Goal: Task Accomplishment & Management: Complete application form

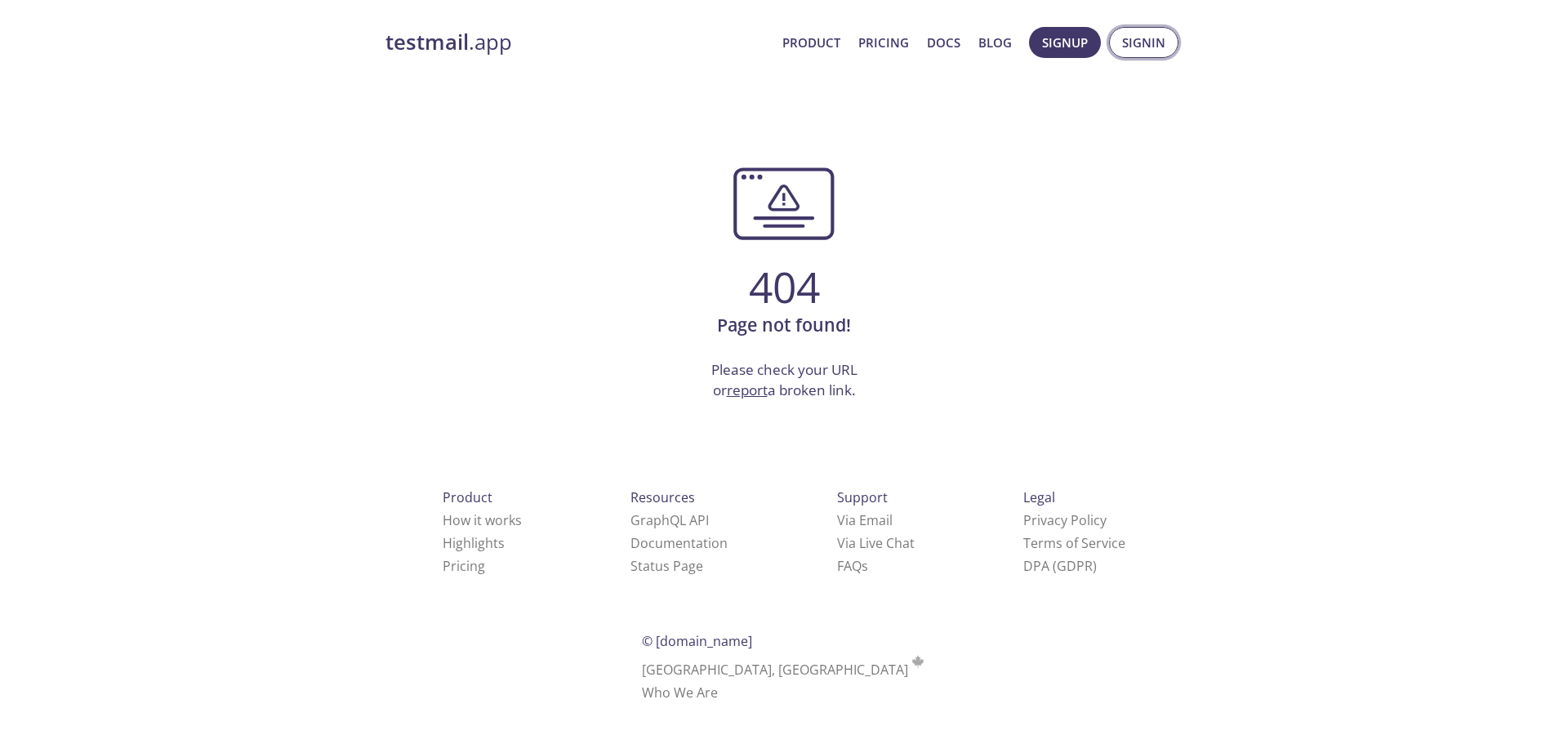
click at [1132, 45] on span "Signin" at bounding box center [1143, 42] width 43 height 21
click at [1143, 44] on span "Signin" at bounding box center [1143, 42] width 43 height 21
click at [1157, 46] on span "Signin" at bounding box center [1143, 42] width 43 height 21
click at [1142, 36] on span "Signin" at bounding box center [1143, 42] width 43 height 21
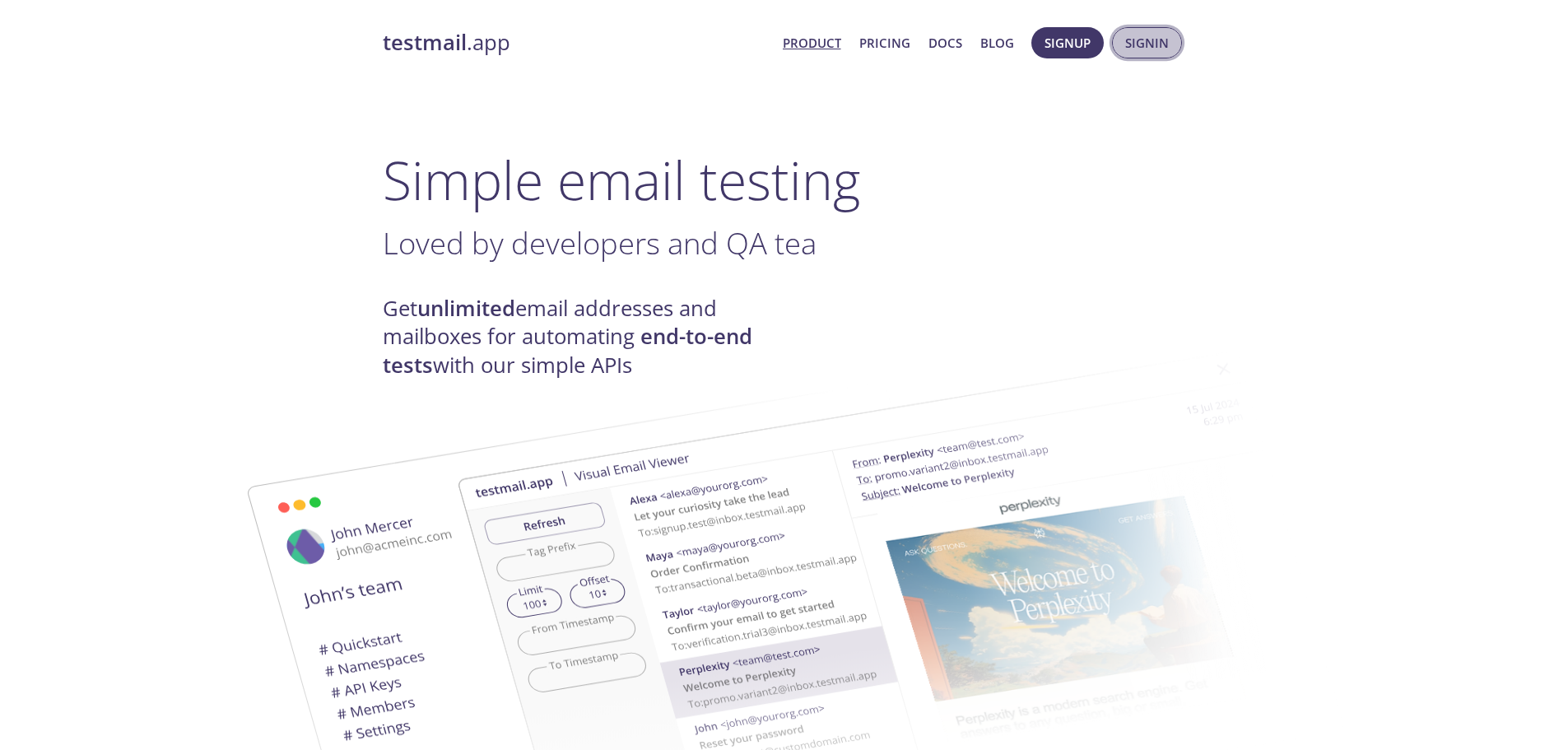
click at [1153, 45] on span "Signin" at bounding box center [1146, 42] width 43 height 21
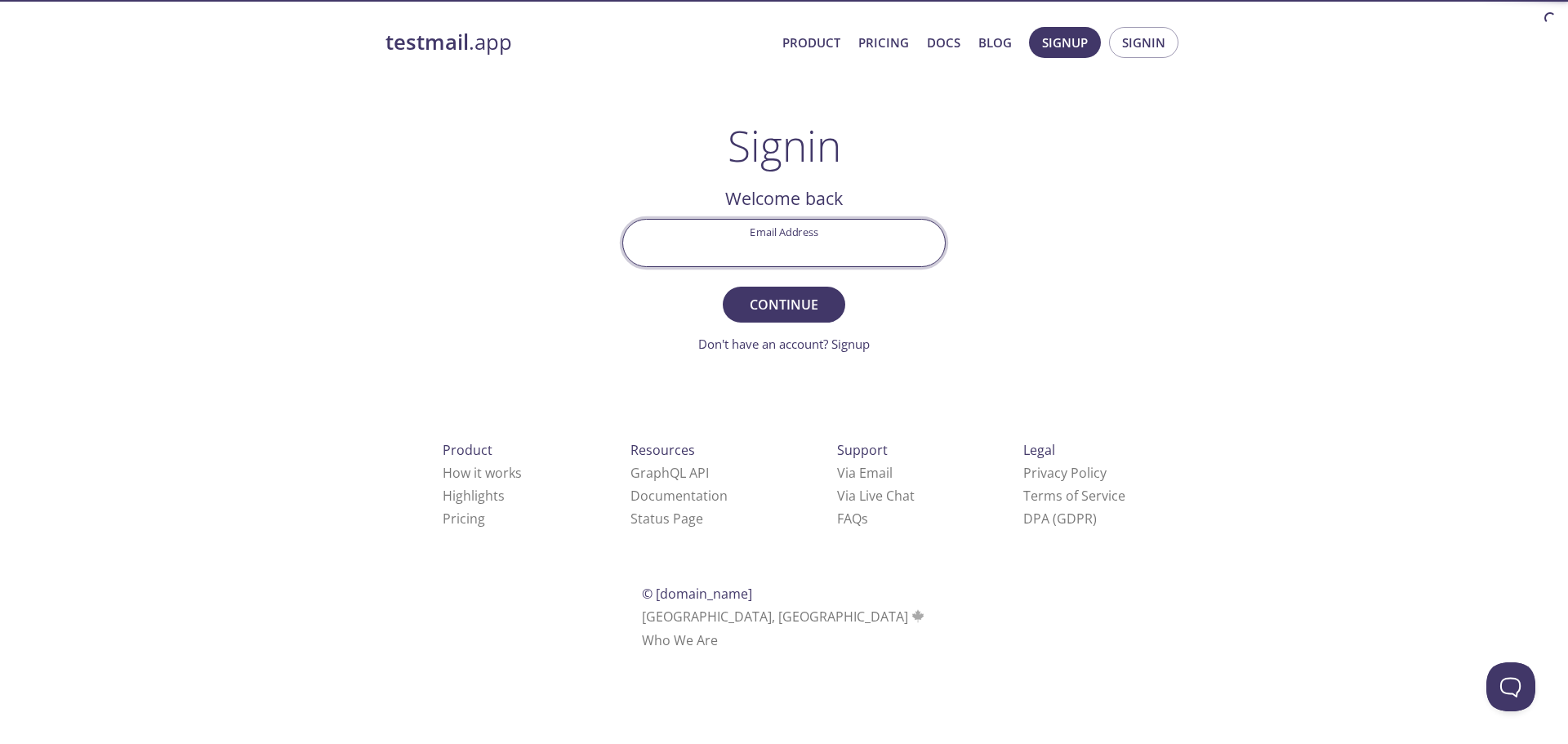
click at [809, 239] on input "Email Address" at bounding box center [784, 243] width 322 height 46
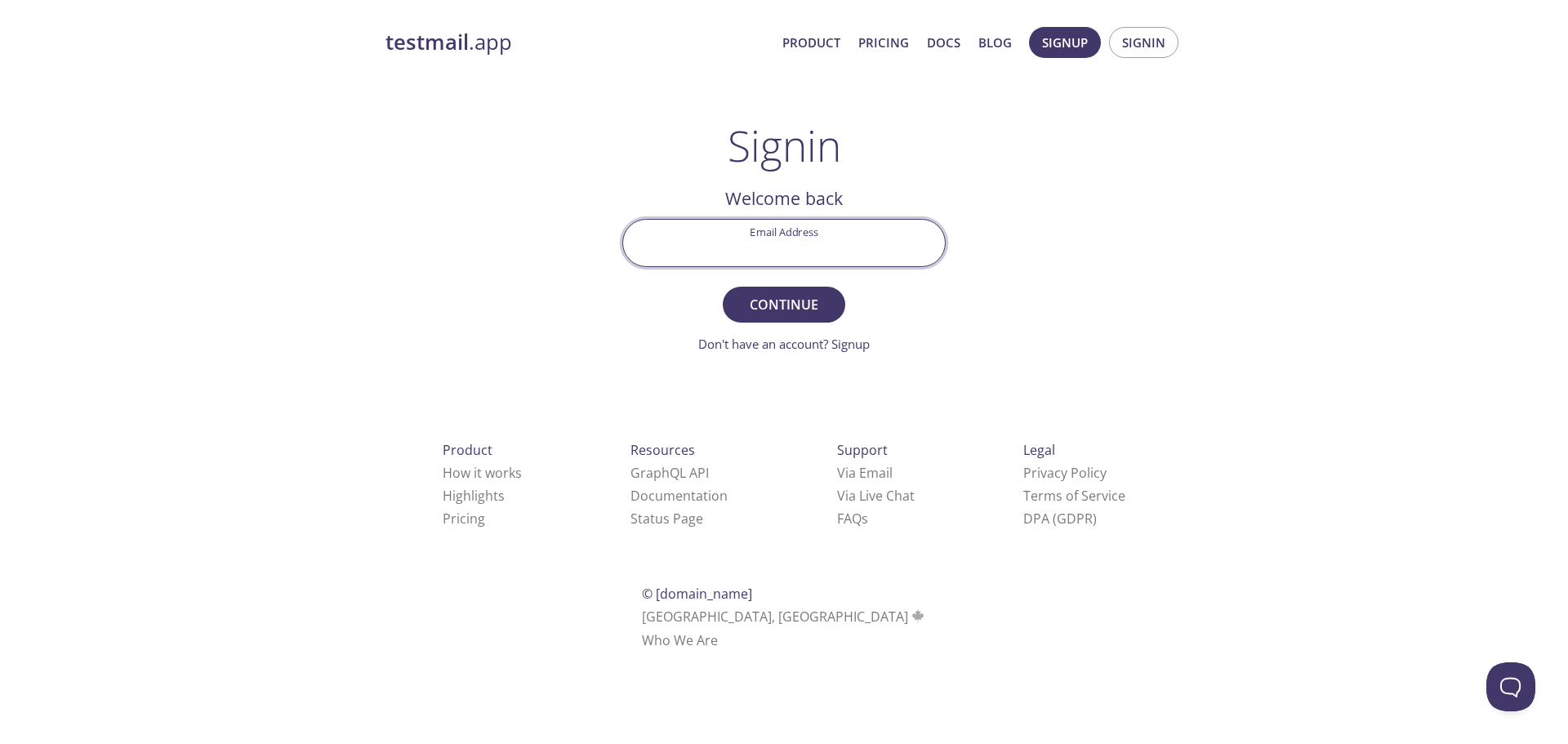
paste input "[EMAIL_ADDRESS][DOMAIN_NAME]"
click at [784, 316] on span "Continue" at bounding box center [784, 305] width 87 height 23
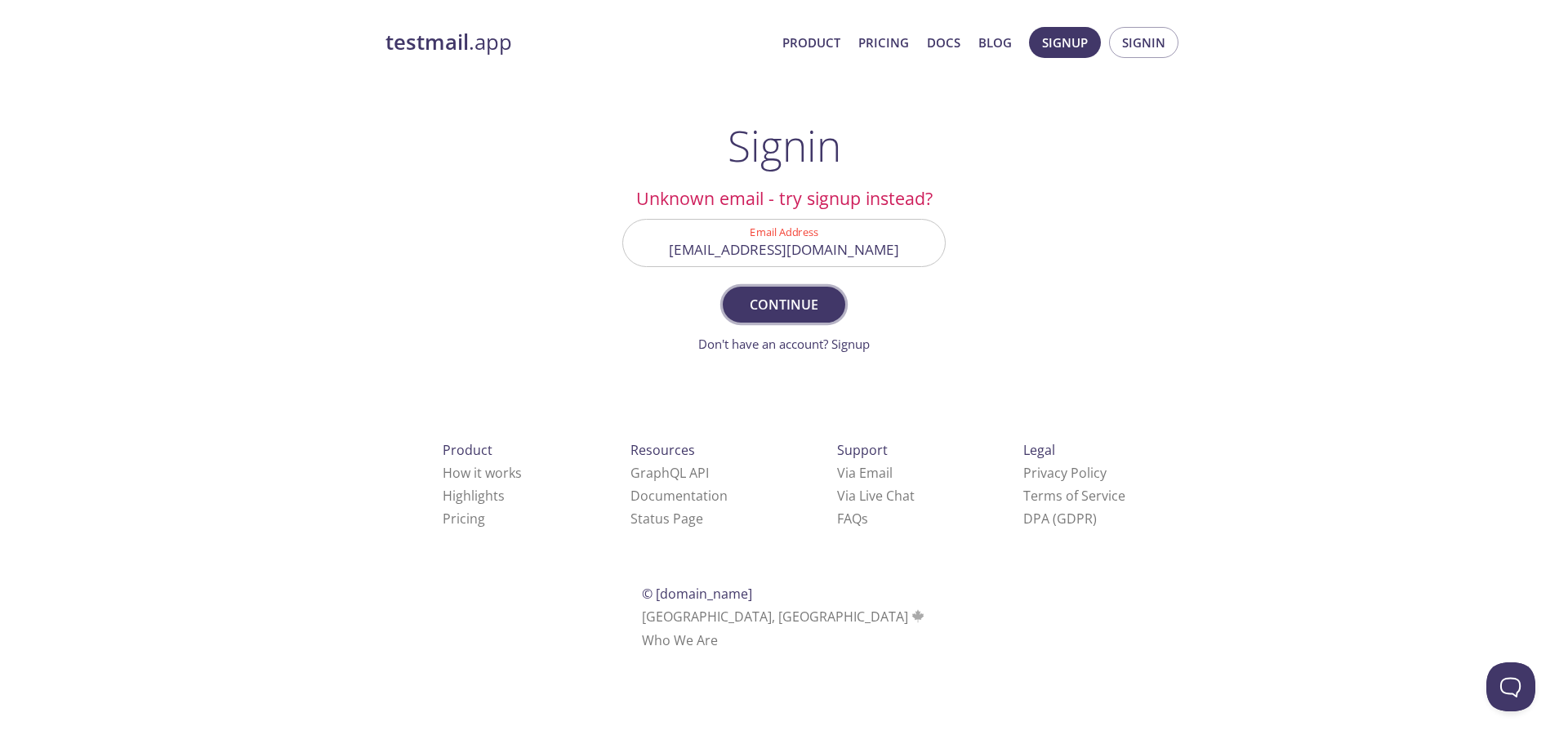
click at [770, 309] on span "Continue" at bounding box center [784, 305] width 87 height 23
drag, startPoint x: 763, startPoint y: 252, endPoint x: 703, endPoint y: 261, distance: 60.7
click at [703, 261] on input "[EMAIL_ADDRESS][DOMAIN_NAME]" at bounding box center [784, 243] width 322 height 46
click at [762, 315] on span "Continue" at bounding box center [784, 305] width 87 height 23
click at [753, 262] on input "[EMAIL_ADDRESS][DOMAIN_NAME]" at bounding box center [784, 243] width 322 height 46
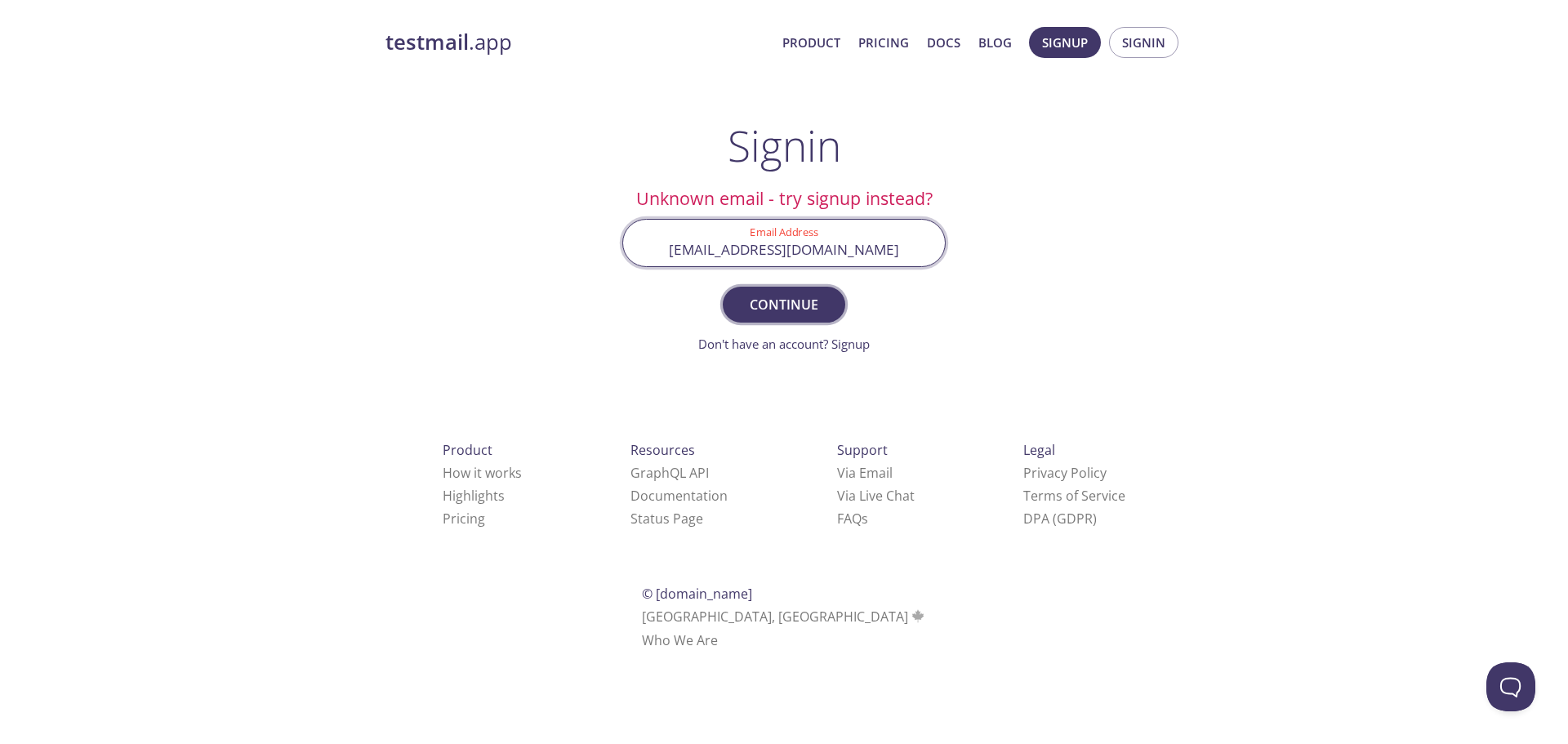
paste input ".pacerpro"
type input "[EMAIL_ADDRESS][DOMAIN_NAME]"
click at [810, 306] on span "Continue" at bounding box center [784, 305] width 87 height 23
drag, startPoint x: 764, startPoint y: 248, endPoint x: 702, endPoint y: 264, distance: 64.0
click at [702, 264] on input "[EMAIL_ADDRESS][DOMAIN_NAME]" at bounding box center [784, 243] width 322 height 46
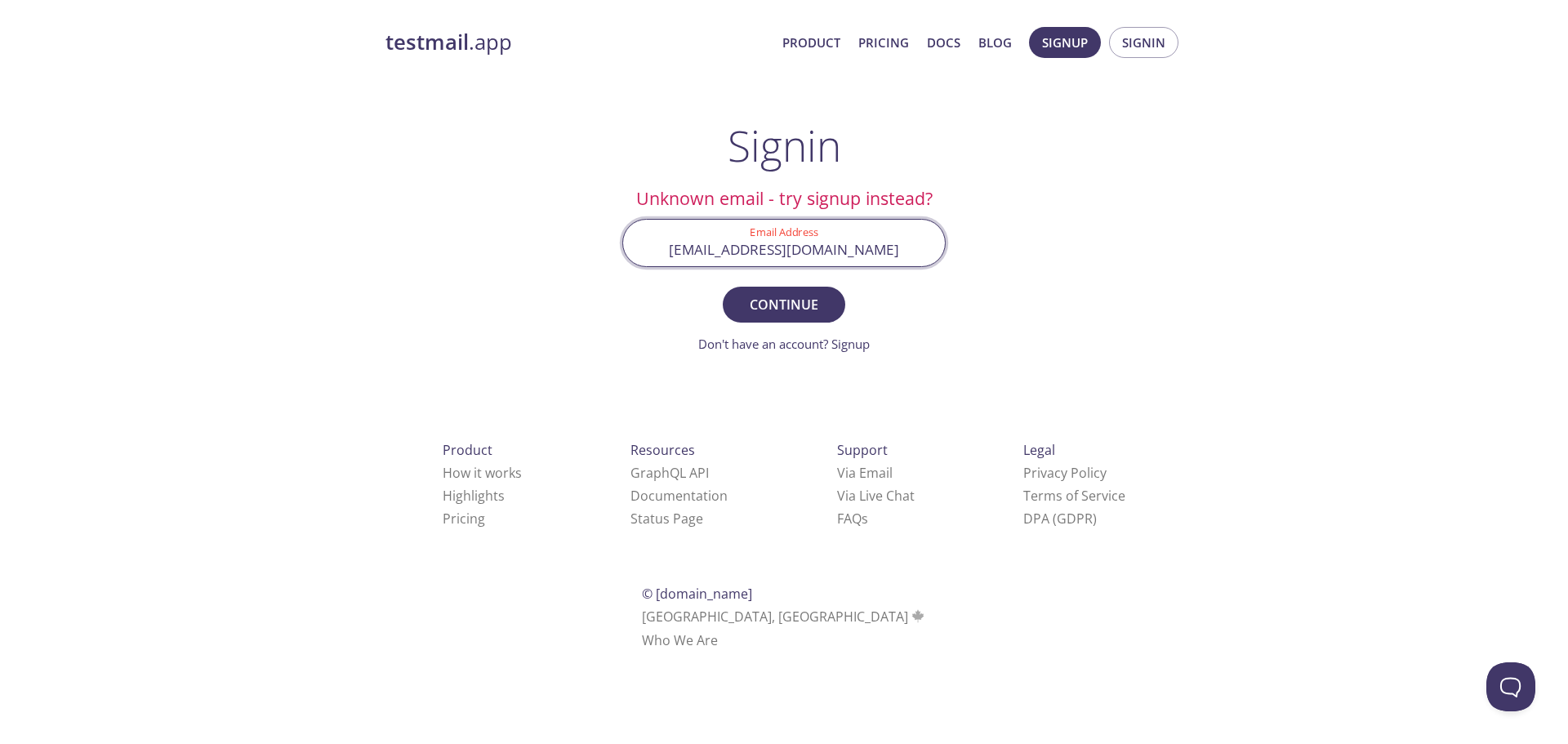
click at [686, 253] on input "[EMAIL_ADDRESS][DOMAIN_NAME]" at bounding box center [784, 243] width 322 height 46
